Goal: Find specific page/section: Find specific page/section

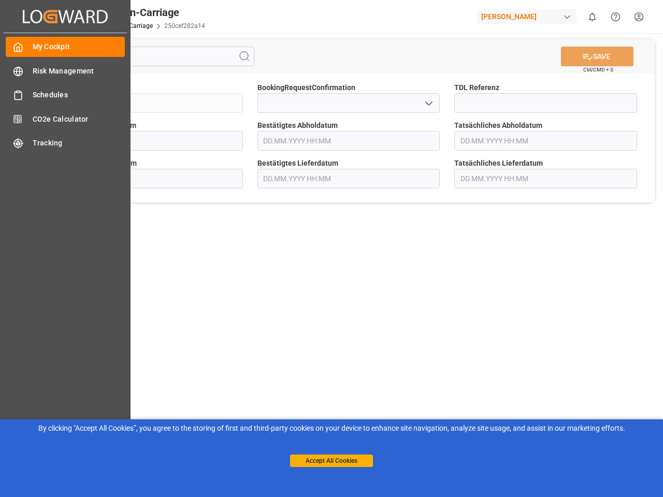
click at [331, 249] on main "SAVE Ctrl/CMD + S Sendung QKA25-010433 BookingRequestConfirmation TDL Referenz …" at bounding box center [348, 262] width 625 height 458
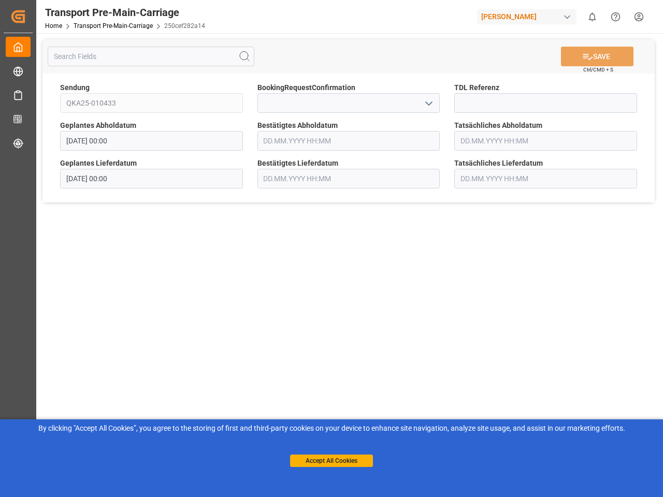
click at [26, 16] on icon "Created by potrace 1.15, written by [PERSON_NAME] [DATE]-[DATE]" at bounding box center [18, 16] width 16 height 17
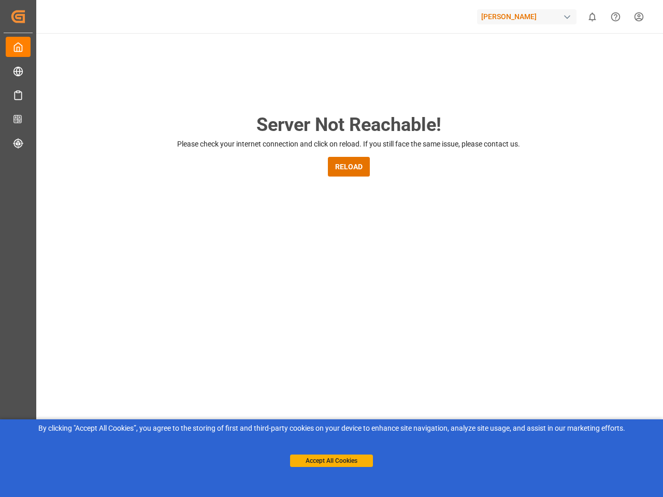
click at [529, 17] on div "[PERSON_NAME]" at bounding box center [526, 16] width 99 height 15
click at [592, 17] on html "Created by potrace 1.15, written by [PERSON_NAME] [DATE]-[DATE] Created by potr…" at bounding box center [331, 248] width 663 height 497
click at [615, 17] on icon "Help Center" at bounding box center [615, 16] width 11 height 11
click at [244, 56] on div "Server Not Reachable! Please check your internet connection and click on reload…" at bounding box center [348, 396] width 629 height 727
click at [597, 56] on div "Server Not Reachable! Please check your internet connection and click on reload…" at bounding box center [348, 396] width 629 height 727
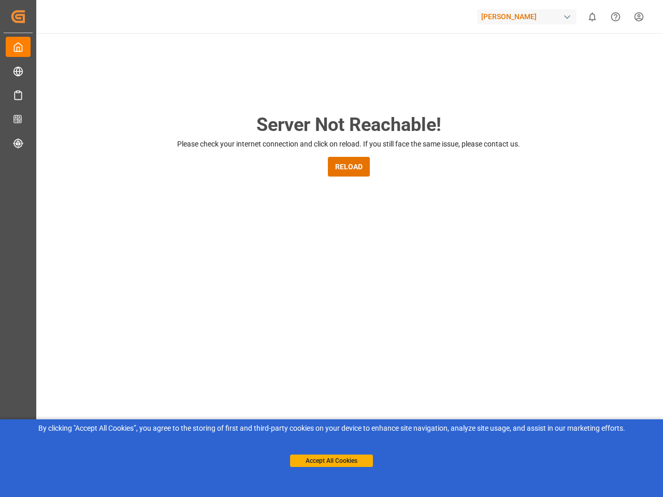
click at [428, 103] on div "Server Not Reachable! Please check your internet connection and click on reload…" at bounding box center [348, 396] width 629 height 727
click at [331, 461] on button "Accept All Cookies" at bounding box center [331, 461] width 83 height 12
